Goal: Task Accomplishment & Management: Use online tool/utility

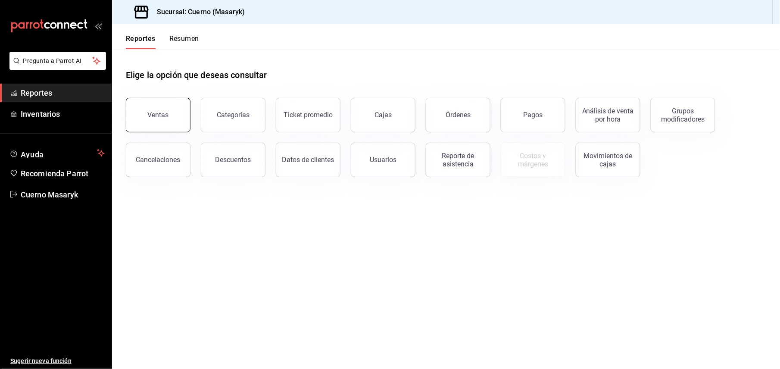
click at [183, 120] on button "Ventas" at bounding box center [158, 115] width 65 height 34
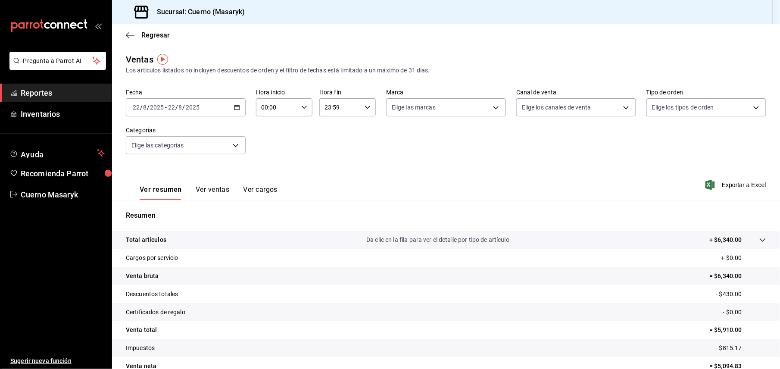
drag, startPoint x: 238, startPoint y: 109, endPoint x: 235, endPoint y: 117, distance: 8.7
click at [238, 109] on icon "button" at bounding box center [237, 107] width 6 height 6
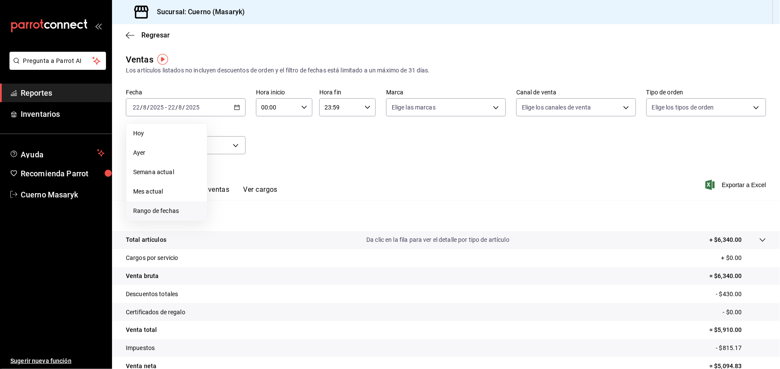
click at [178, 210] on span "Rango de fechas" at bounding box center [166, 210] width 67 height 9
click at [268, 222] on abbr "21" at bounding box center [271, 221] width 6 height 6
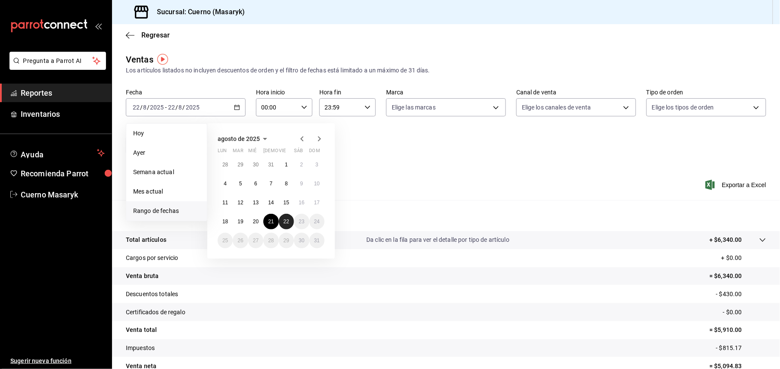
click at [280, 222] on button "22" at bounding box center [286, 222] width 15 height 16
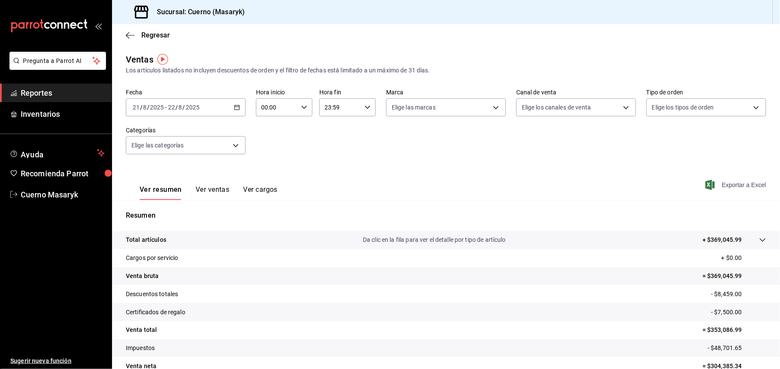
click at [726, 189] on span "Exportar a Excel" at bounding box center [736, 185] width 59 height 10
